Goal: Information Seeking & Learning: Learn about a topic

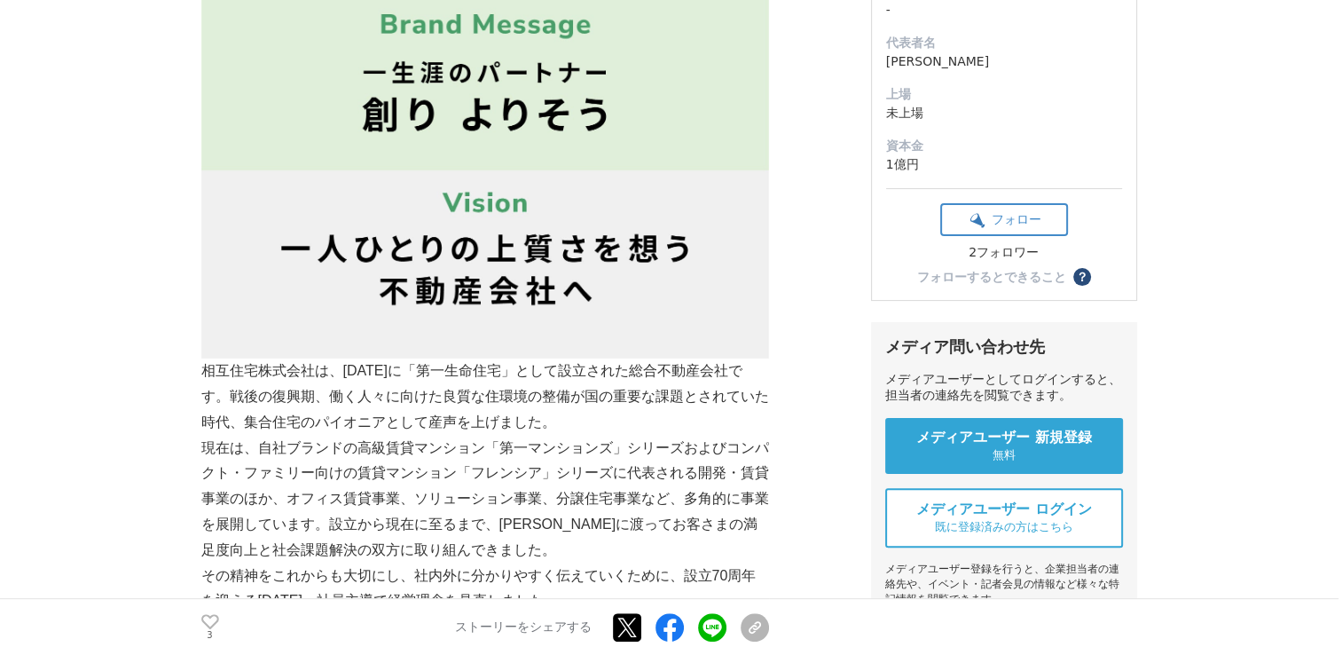
scroll to position [621, 0]
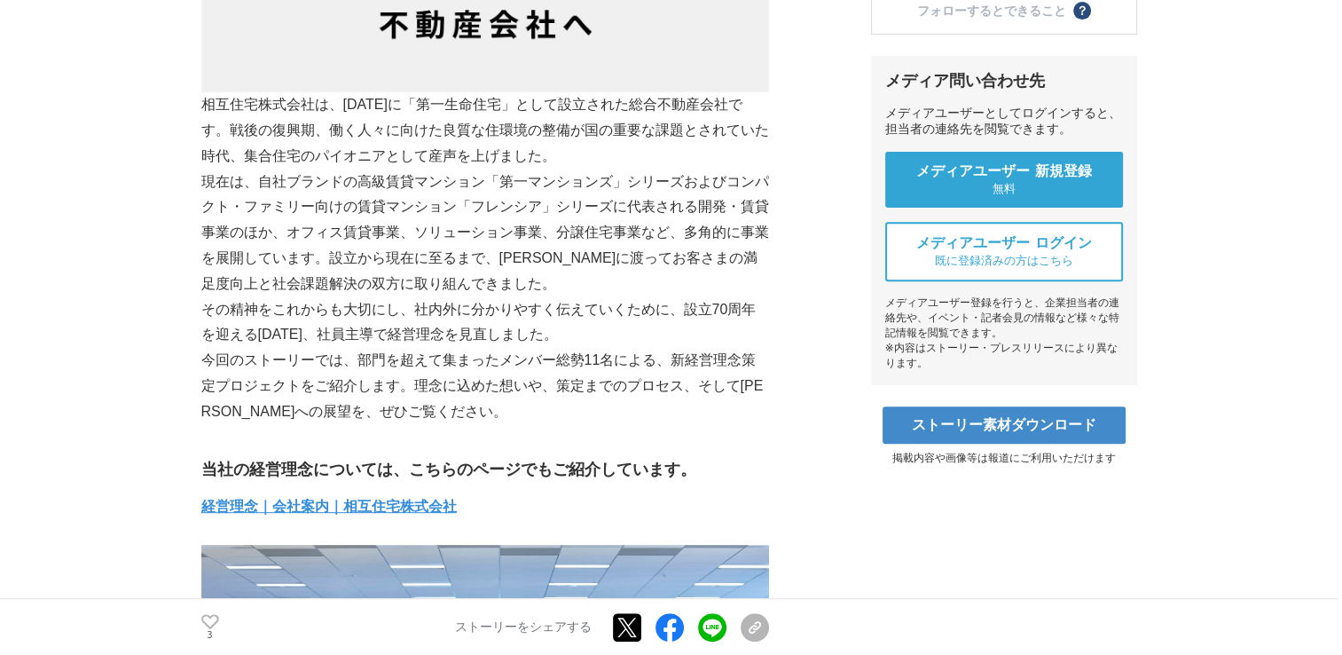
click at [720, 161] on p "相互住宅株式会社は、[DATE]に「第一生命住宅」として設立された総合不動産会社です。戦後の復興期、働く人々に向けた良質な住環境の整備が国の重要な課題とされて…" at bounding box center [485, 130] width 568 height 76
click at [724, 155] on p "相互住宅株式会社は、[DATE]に「第一生命住宅」として設立された総合不動産会社です。戦後の復興期、働く人々に向けた良質な住環境の整備が国の重要な課題とされて…" at bounding box center [485, 130] width 568 height 76
click at [745, 154] on p "相互住宅株式会社は、[DATE]に「第一生命住宅」として設立された総合不動産会社です。戦後の復興期、働く人々に向けた良質な住環境の整備が国の重要な課題とされて…" at bounding box center [485, 130] width 568 height 76
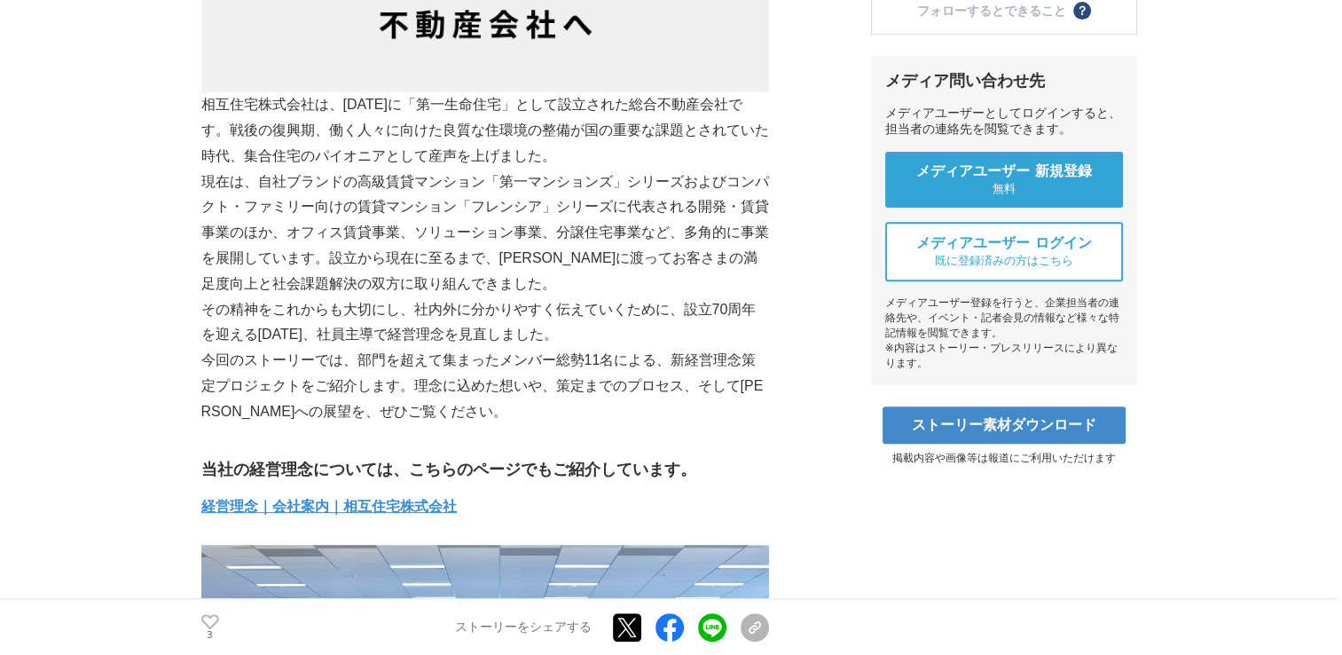
click at [715, 176] on p "現在は、自社ブランドの高級賃貸マンション「第一マンションズ」シリーズおよびコンパクト・ファミリー向けの賃貸マンション「フレンシア」シリーズに代表される開発・賃…" at bounding box center [485, 233] width 568 height 128
click at [621, 288] on p "現在は、自社ブランドの高級賃貸マンション「第一マンションズ」シリーズおよびコンパクト・ファミリー向けの賃貸マンション「フレンシア」シリーズに代表される開発・賃…" at bounding box center [485, 233] width 568 height 128
click at [621, 289] on p "現在は、自社ブランドの高級賃貸マンション「第一マンションズ」シリーズおよびコンパクト・ファミリー向けの賃貸マンション「フレンシア」シリーズに代表される開発・賃…" at bounding box center [485, 233] width 568 height 128
click at [631, 297] on p "その精神をこれからも大切にし、社内外に分かりやすく伝えていくために、設立70周年を迎える[DATE]、社員主導で経営理念を見直しました。" at bounding box center [485, 322] width 568 height 51
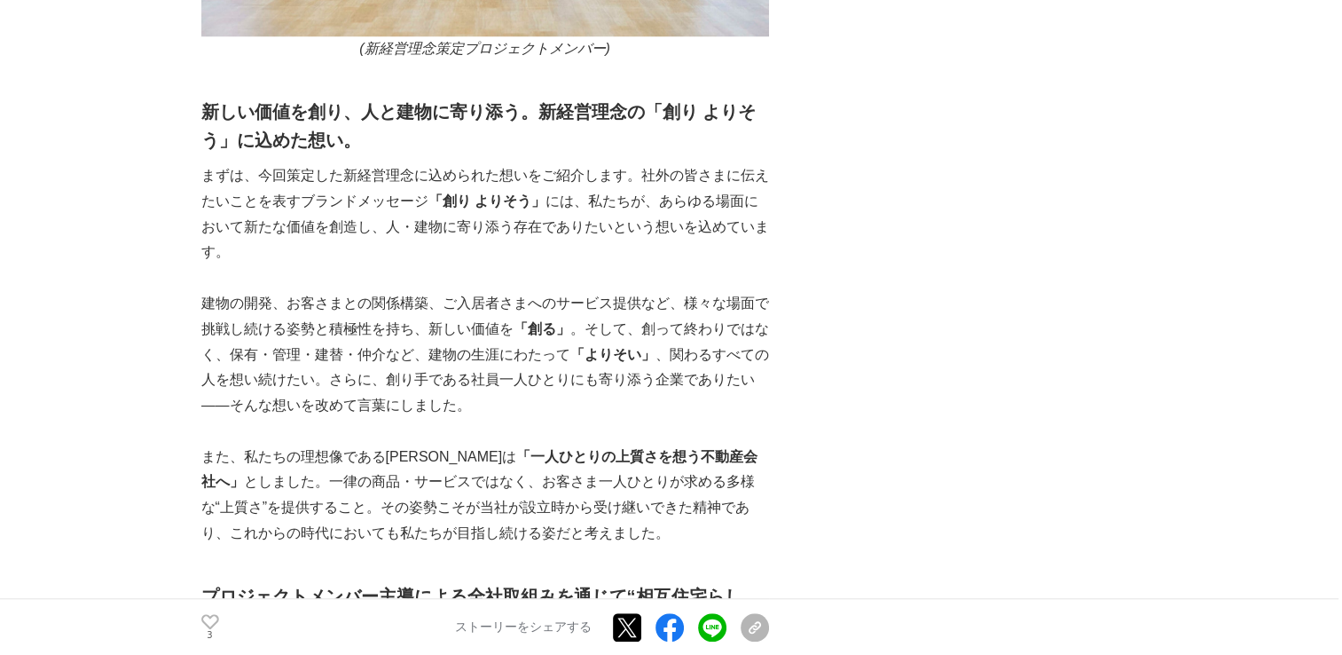
scroll to position [1597, 0]
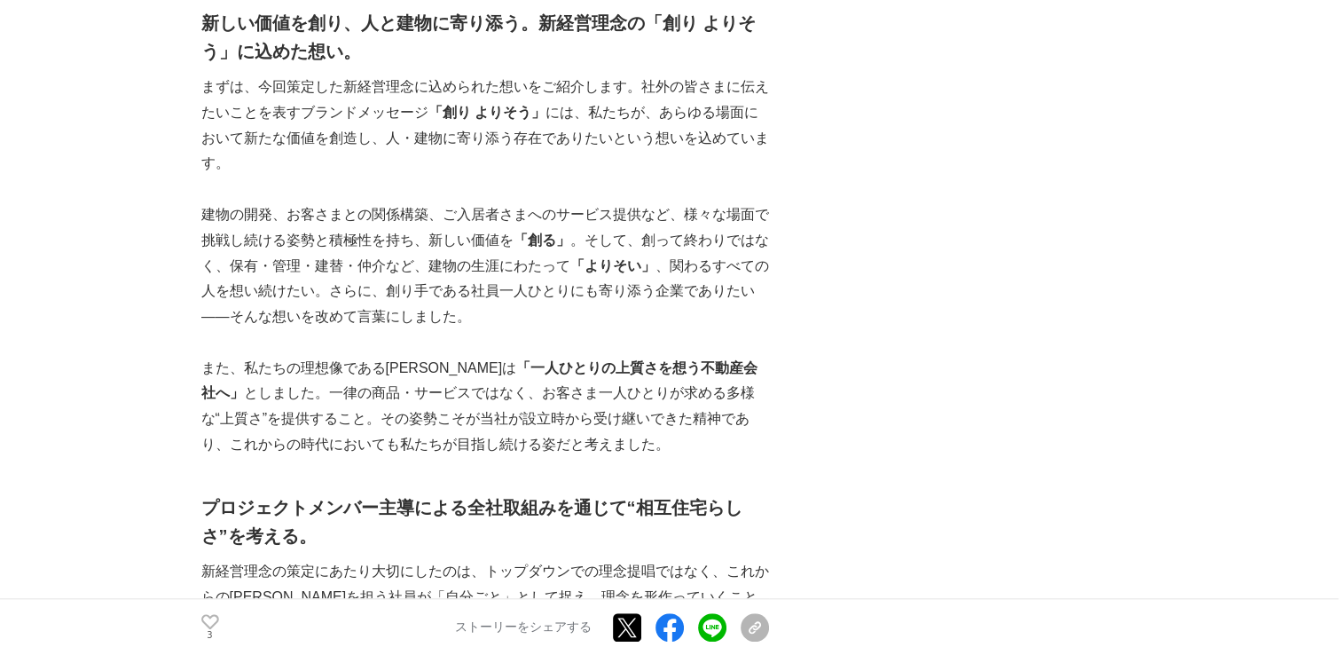
drag, startPoint x: 838, startPoint y: 247, endPoint x: 751, endPoint y: 183, distance: 108.6
click at [751, 183] on p at bounding box center [485, 190] width 568 height 26
click at [766, 152] on p "まずは、今回策定した新経営理念に込められた想いをご紹介します。社外の皆さまに伝えたいことを表すブランドメッセージ 「創り よりそう」 には、私たちが、あらゆる…" at bounding box center [485, 126] width 568 height 102
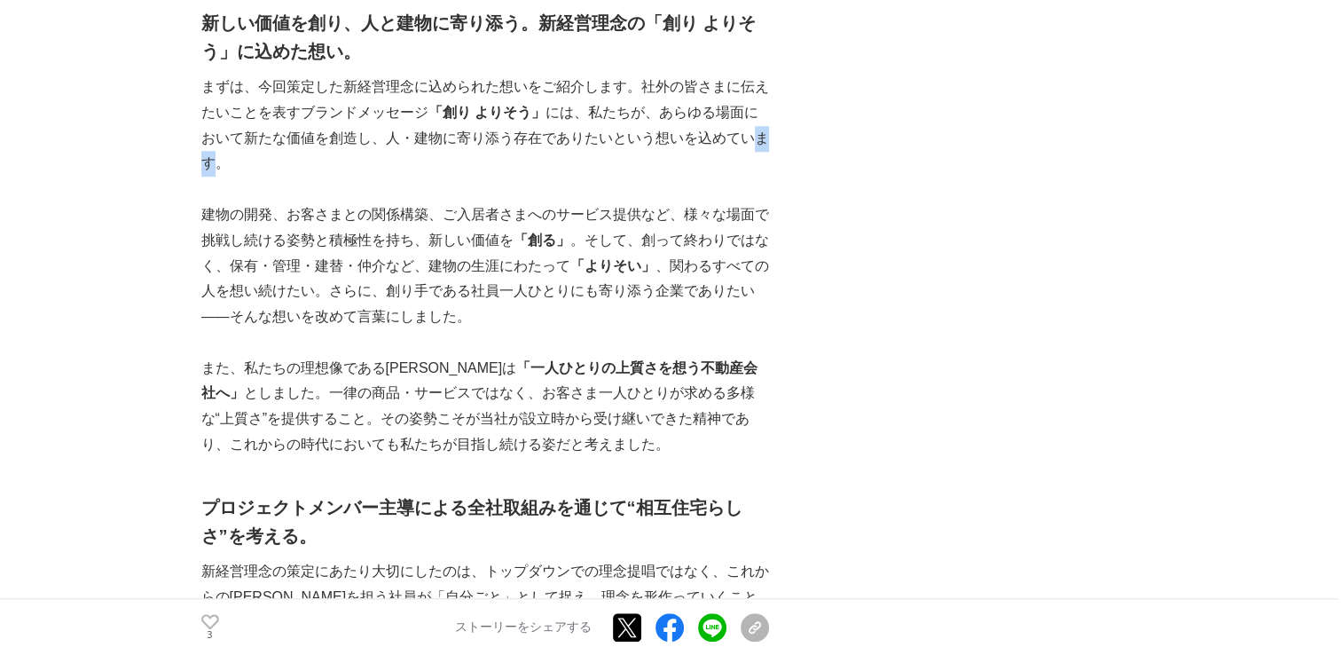
click at [766, 152] on p "まずは、今回策定した新経営理念に込められた想いをご紹介します。社外の皆さまに伝えたいことを表すブランドメッセージ 「創り よりそう」 には、私たちが、あらゆる…" at bounding box center [485, 126] width 568 height 102
drag, startPoint x: 766, startPoint y: 152, endPoint x: 731, endPoint y: 173, distance: 40.6
click at [731, 173] on p "まずは、今回策定した新経営理念に込められた想いをご紹介します。社外の皆さまに伝えたいことを表すブランドメッセージ 「創り よりそう」 には、私たちが、あらゆる…" at bounding box center [485, 126] width 568 height 102
click at [735, 186] on p at bounding box center [485, 190] width 568 height 26
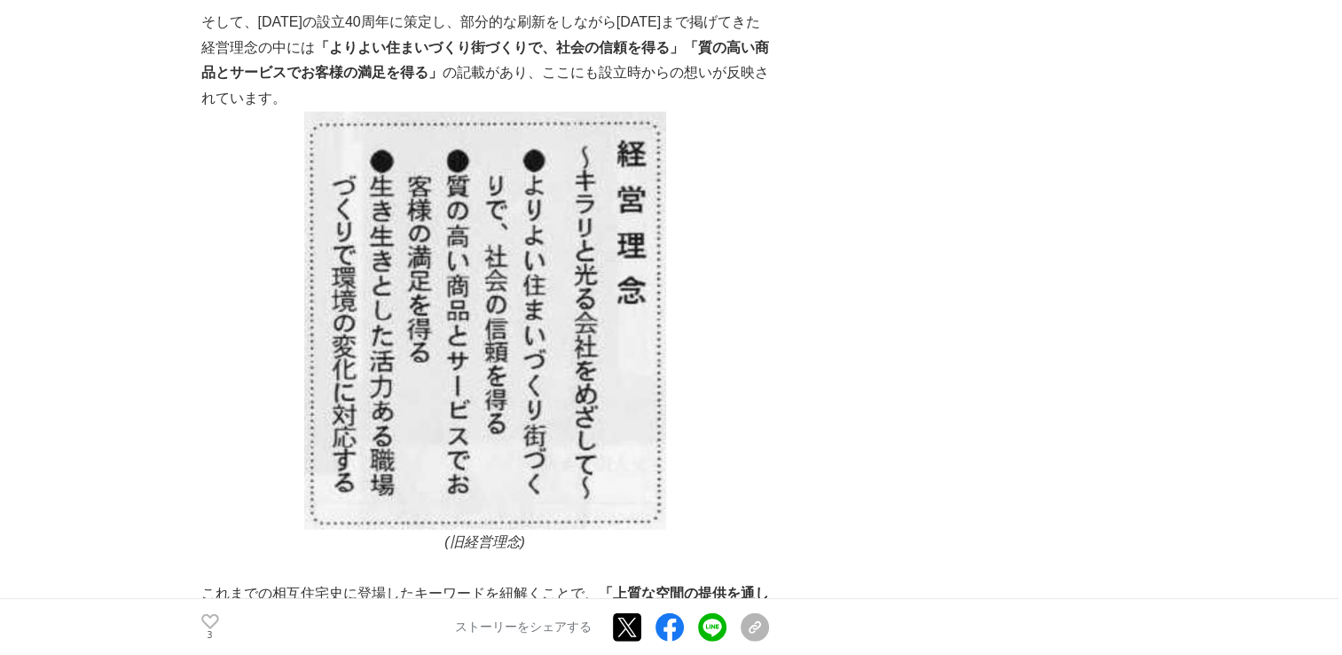
scroll to position [5057, 0]
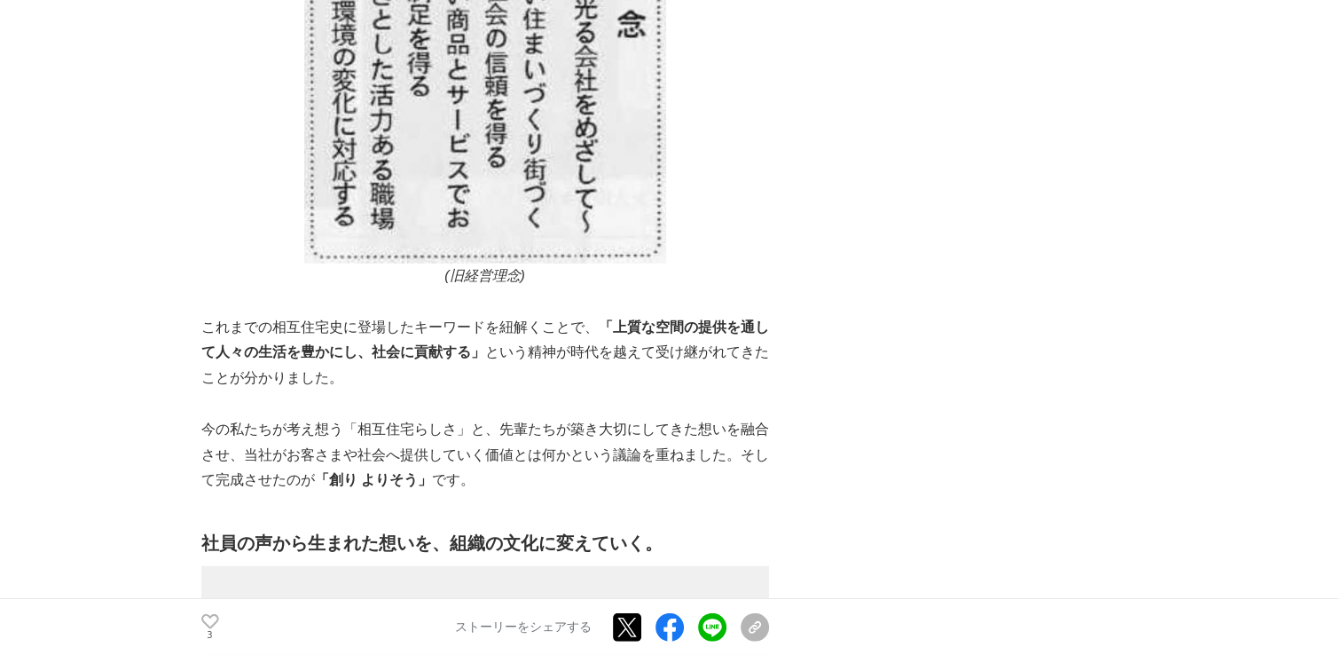
click at [727, 391] on p at bounding box center [485, 404] width 568 height 26
click at [755, 315] on p "これまでの相互住宅史に登場したキーワードを紐解くことで、 「上質な空間の提供を通して人々の生活を豊かにし、社会に貢献する」 という精神が時代を越えて受け継がれ…" at bounding box center [485, 353] width 568 height 76
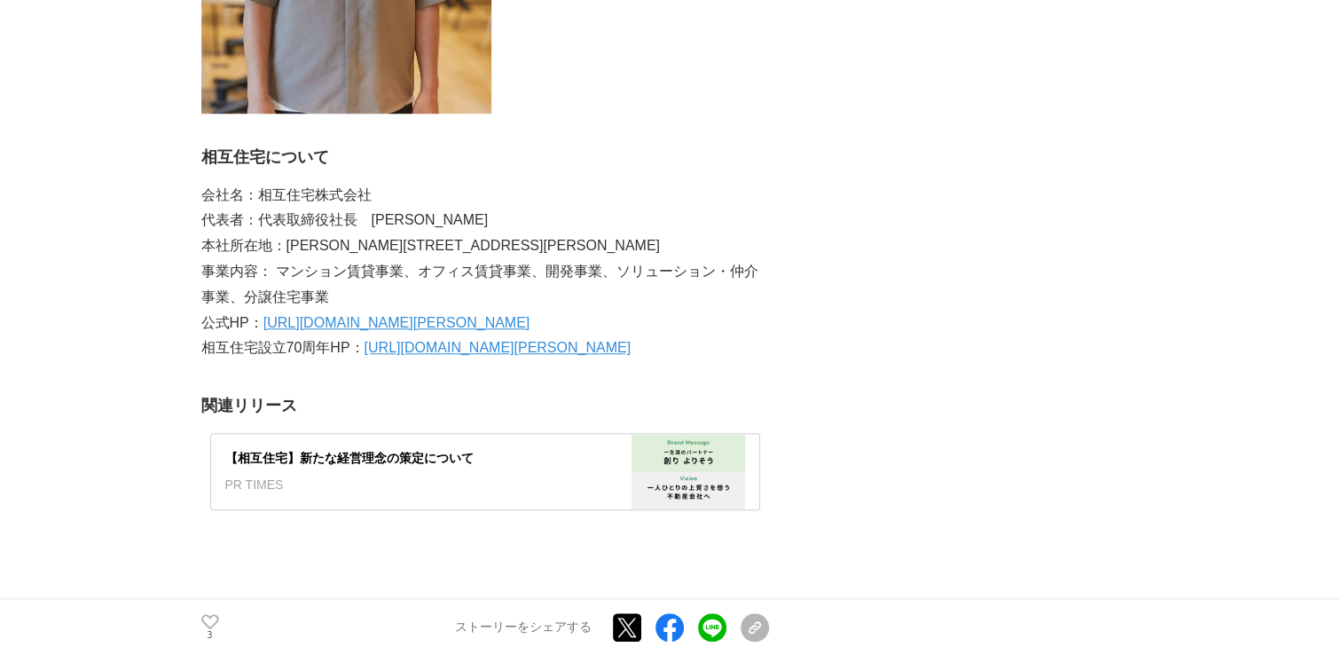
scroll to position [8251, 0]
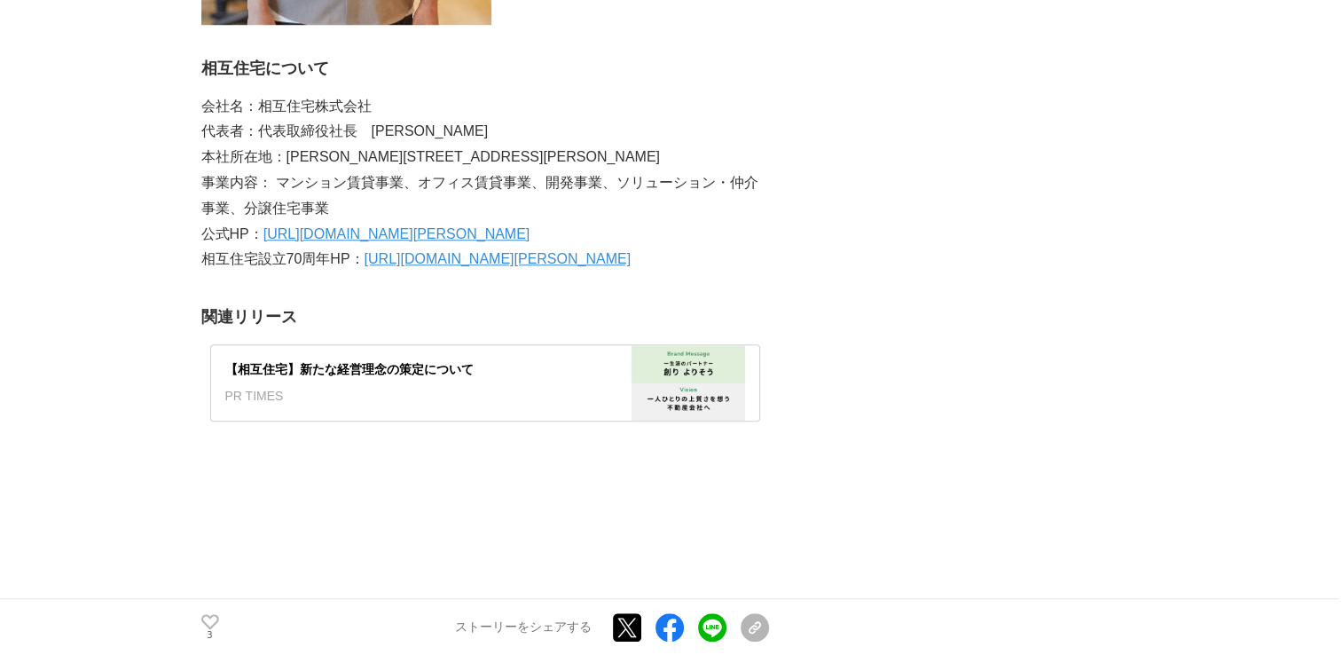
click at [727, 345] on div at bounding box center [688, 382] width 142 height 75
